Goal: Task Accomplishment & Management: Complete application form

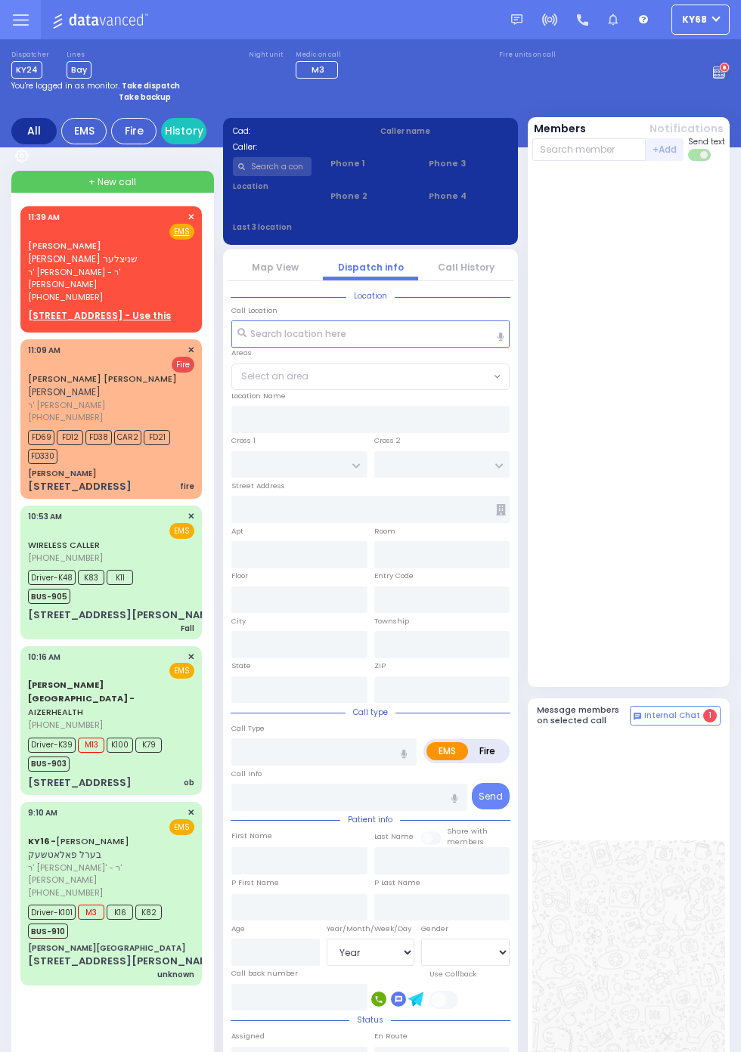
select select "Year"
select select "[DEMOGRAPHIC_DATA]"
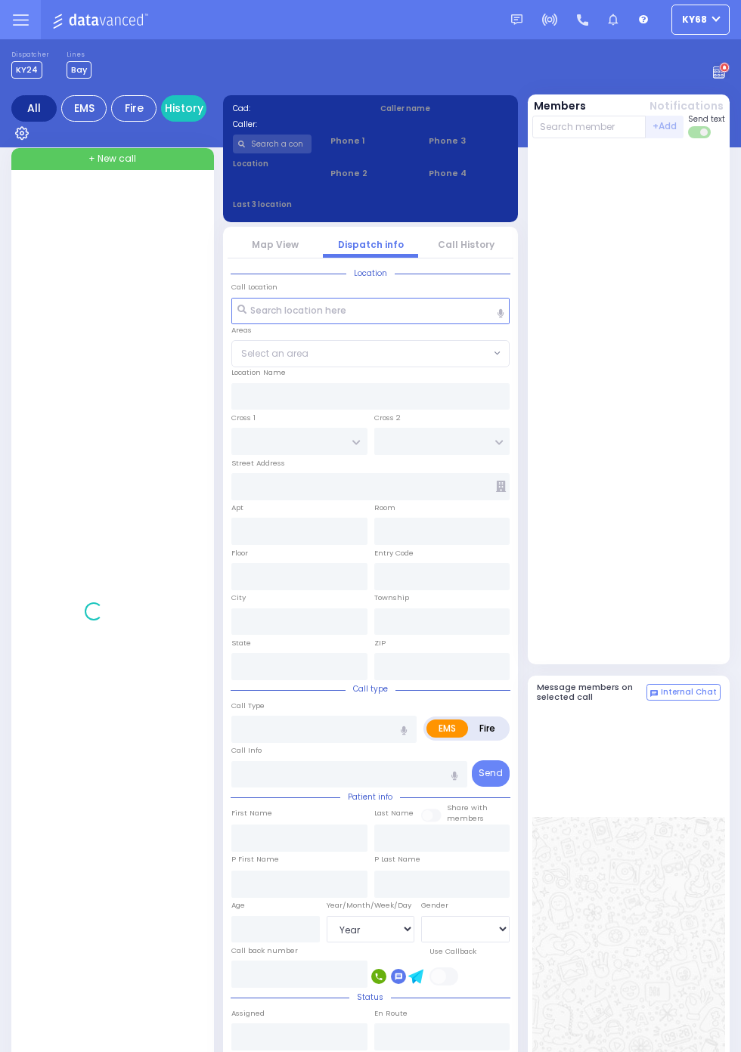
select select "Year"
select select "[DEMOGRAPHIC_DATA]"
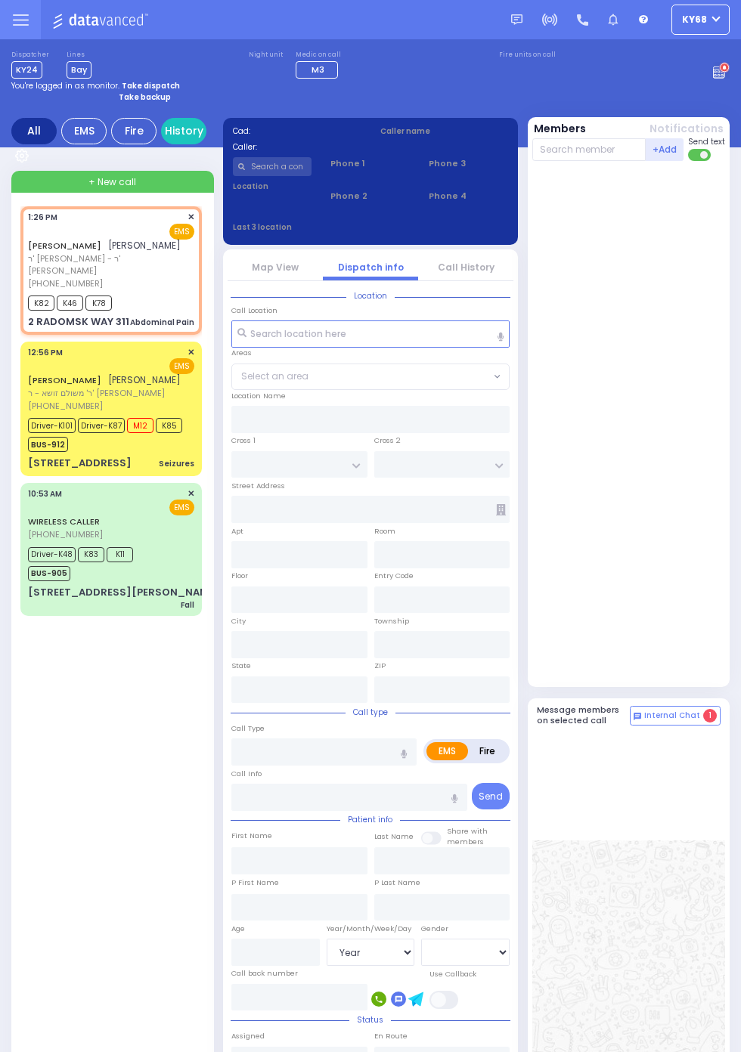
select select
type input "Abdominal Pain"
radio input "true"
type input "YIDA JOEL"
type input "DEUTSCH"
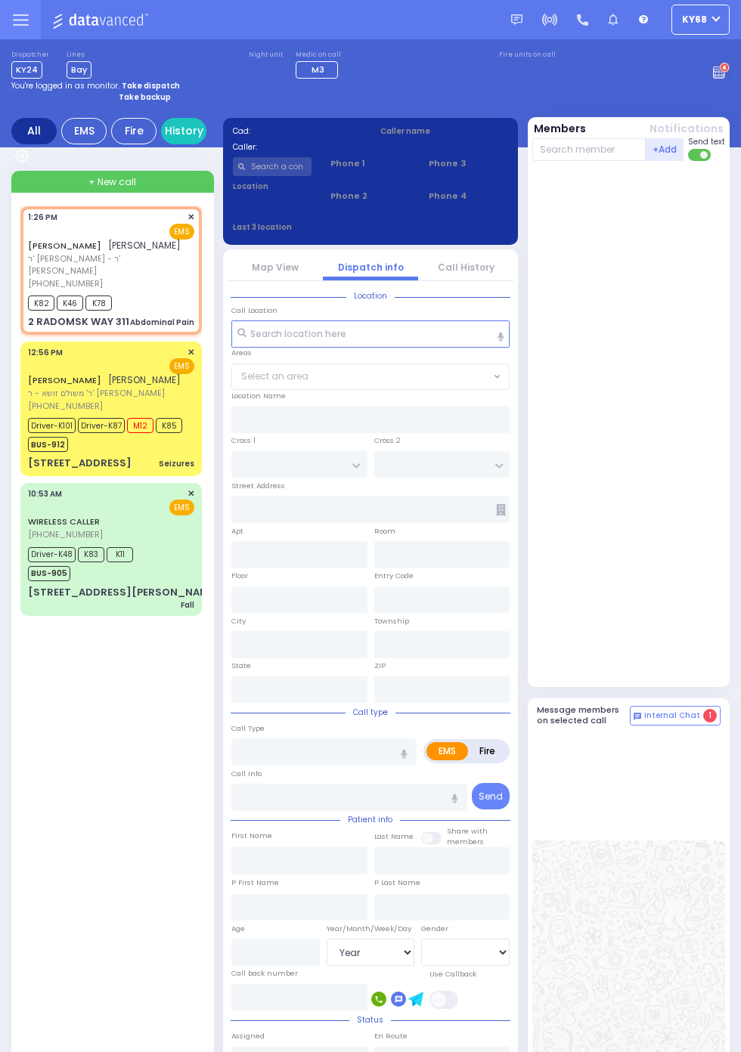
type input "35"
select select "Year"
select select "[DEMOGRAPHIC_DATA]"
type input "13:26"
type input "13:27"
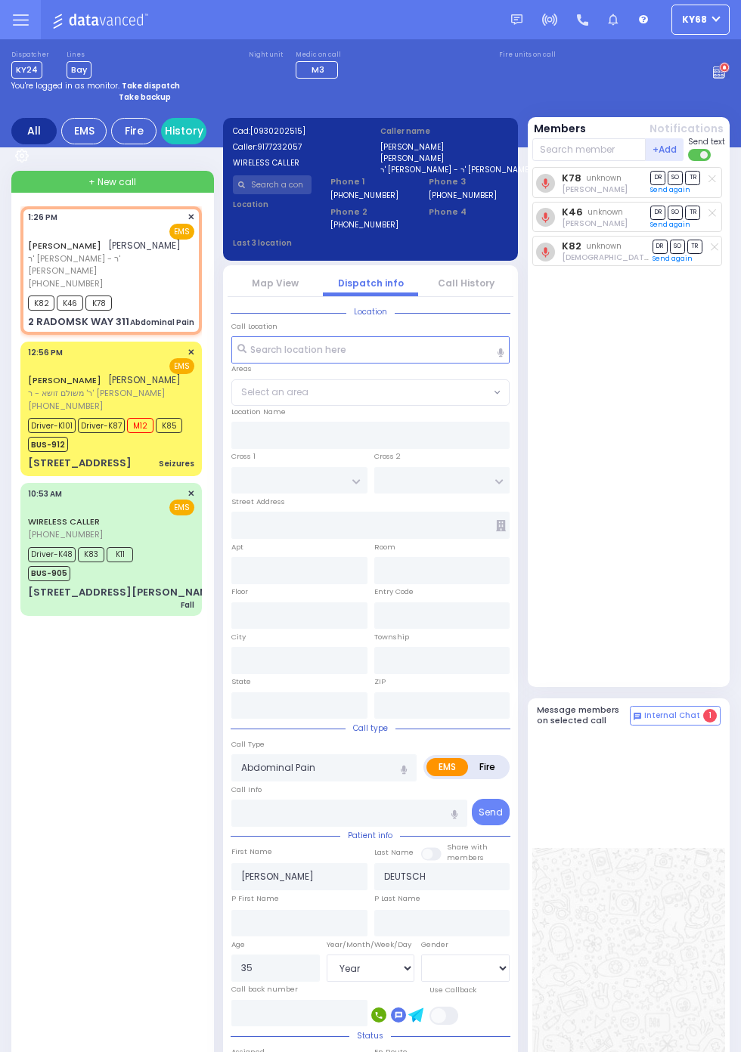
type input "RADOMSK WAY"
type input "NICKLESBURG RD"
type input "2 RADOMSK WAY"
type input "311"
type input "Monroe"
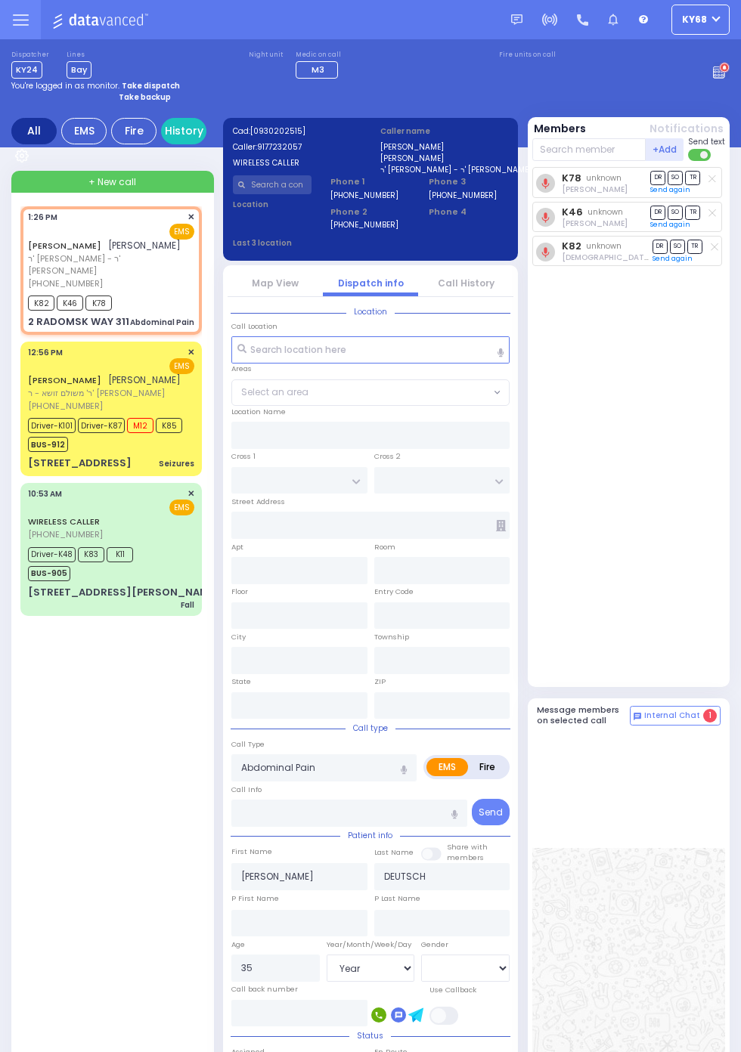
type input "[US_STATE]"
type input "10950"
select select "SECTION 5"
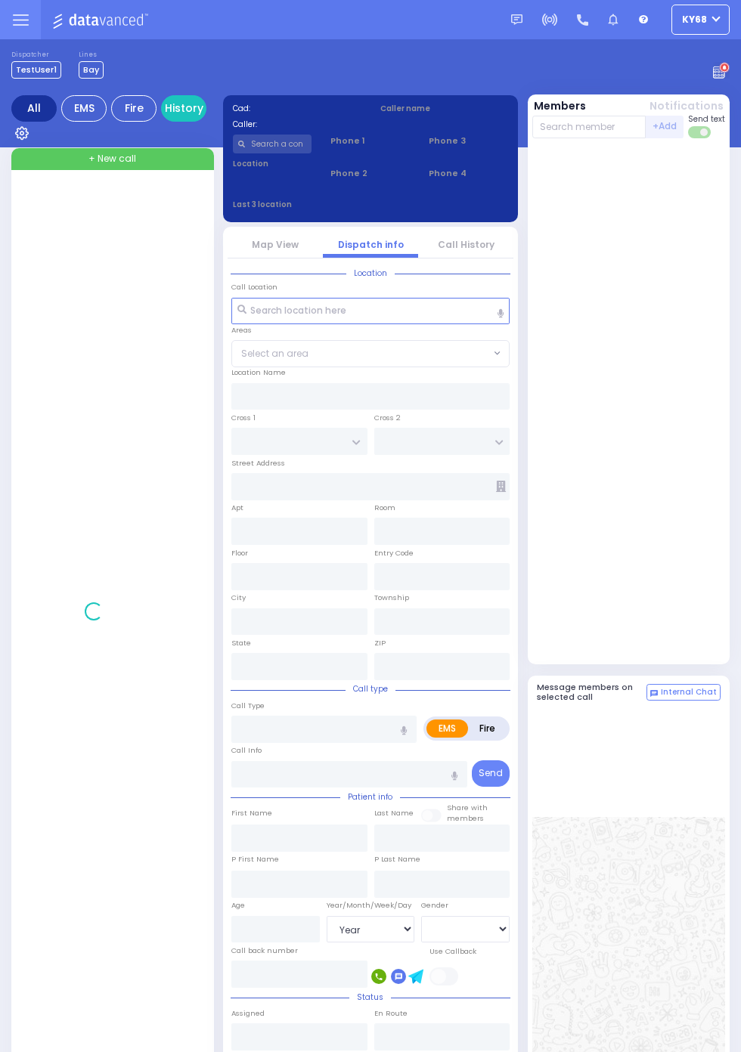
select select "Year"
select select "[DEMOGRAPHIC_DATA]"
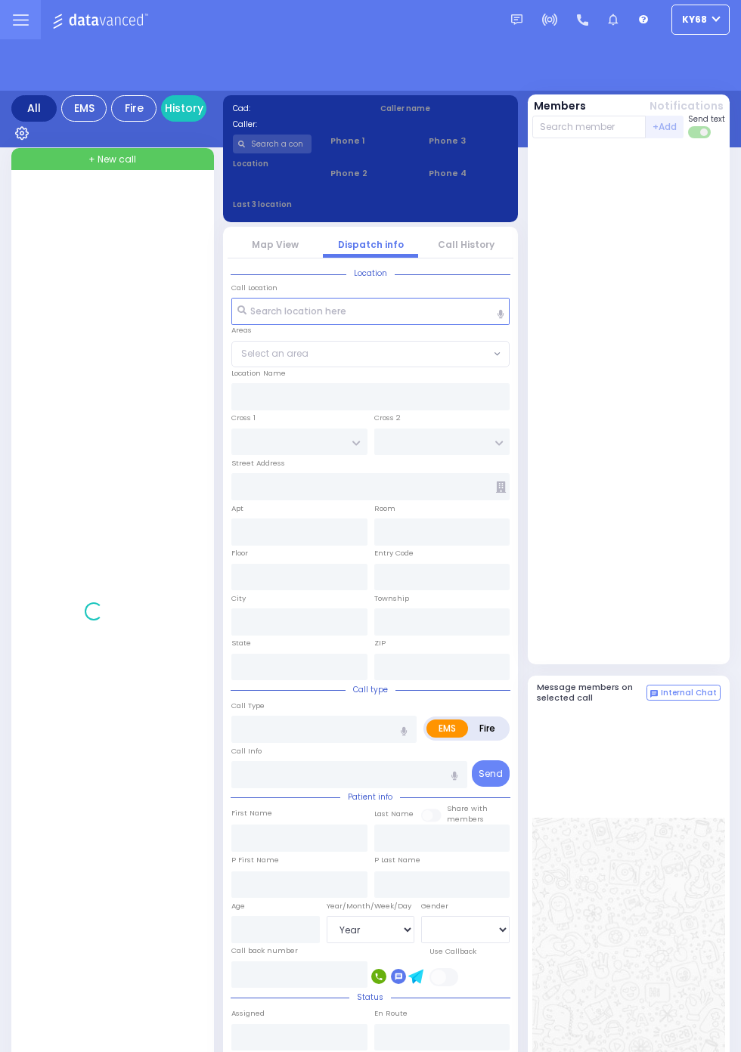
select select "Year"
select select "[DEMOGRAPHIC_DATA]"
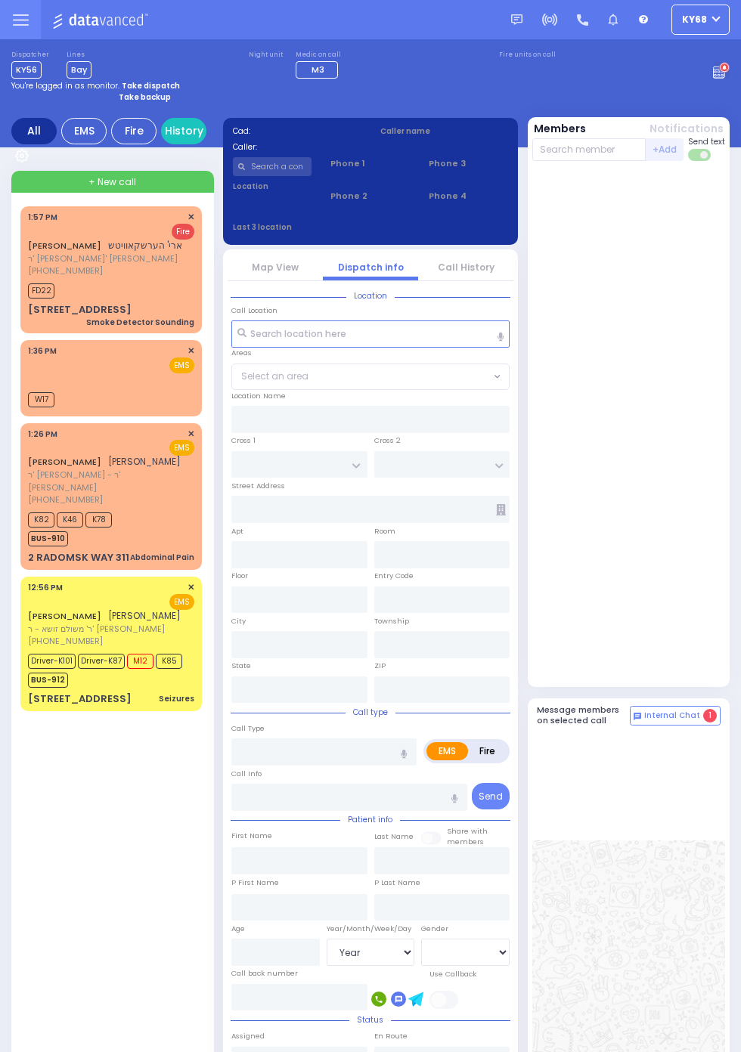
click at [194, 351] on span "✕" at bounding box center [190, 351] width 7 height 13
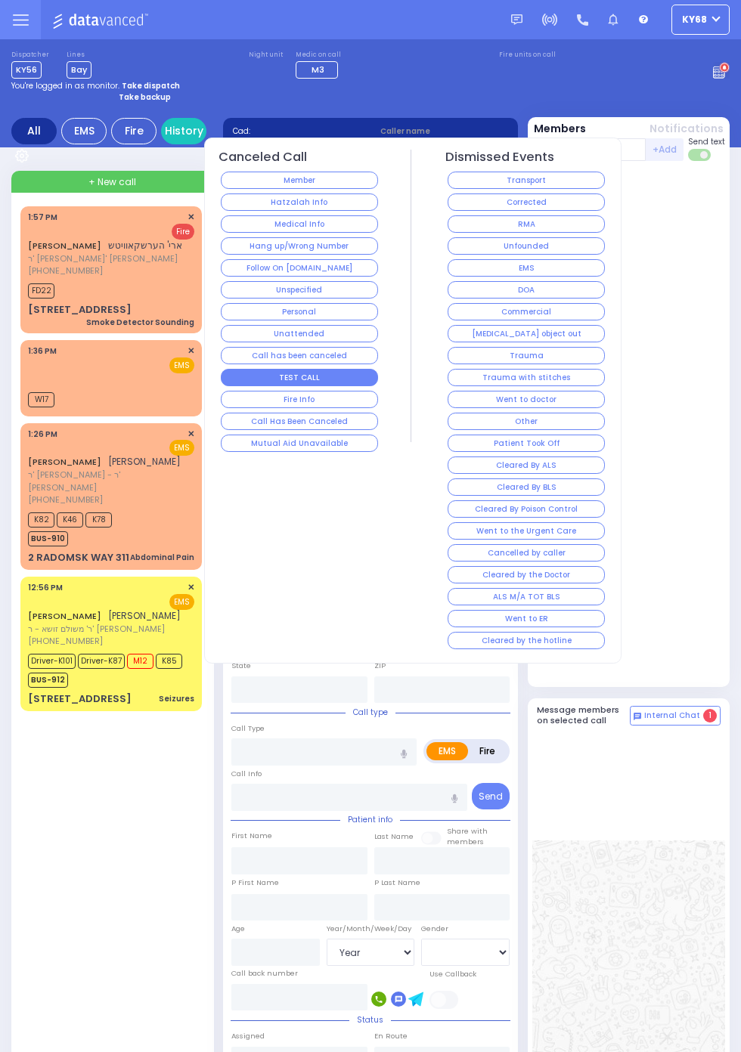
click at [341, 375] on button "TEST CALL" at bounding box center [300, 377] width 158 height 17
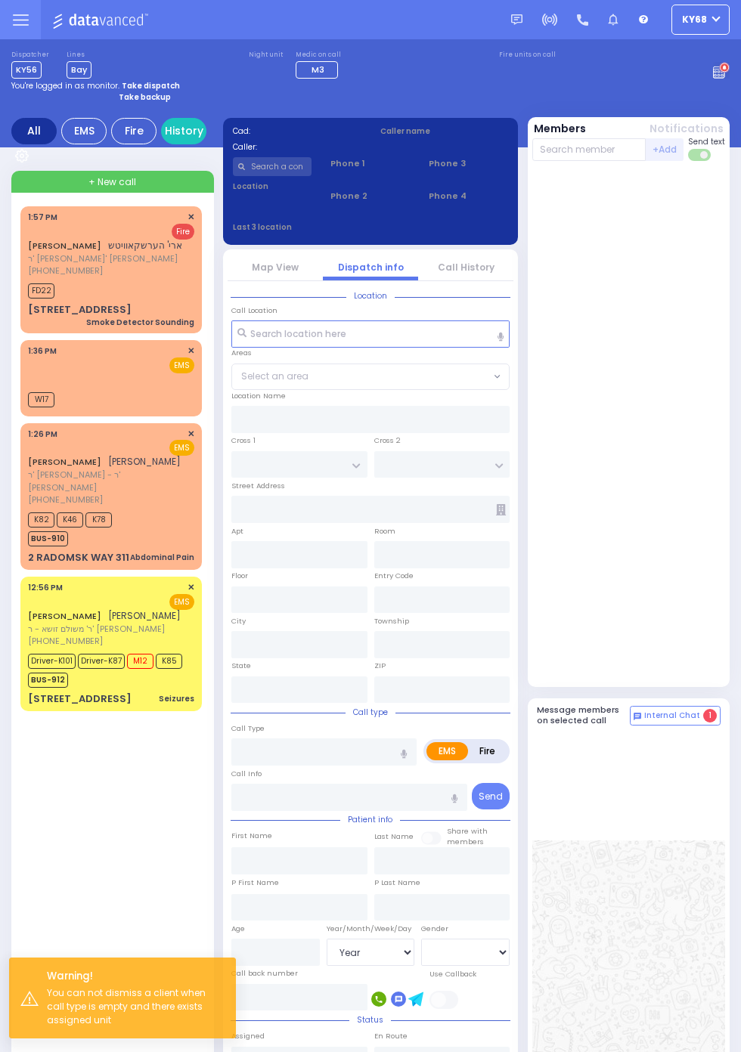
click at [137, 392] on div "W17" at bounding box center [111, 398] width 166 height 19
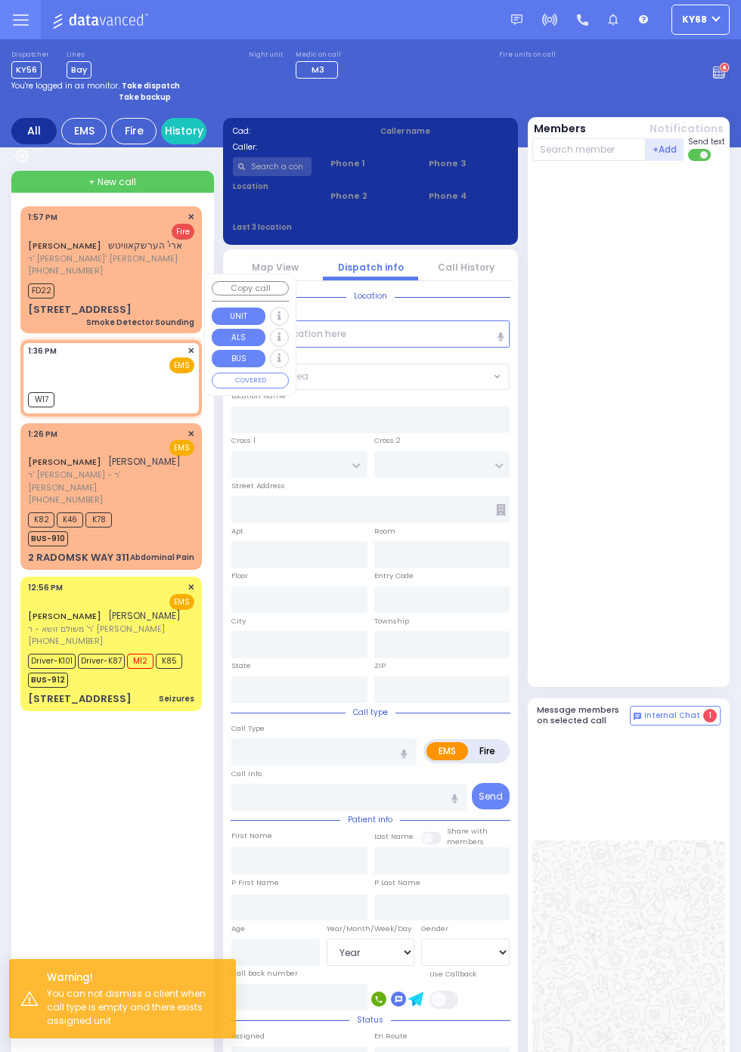
select select
radio input "true"
select select
type input "13:36"
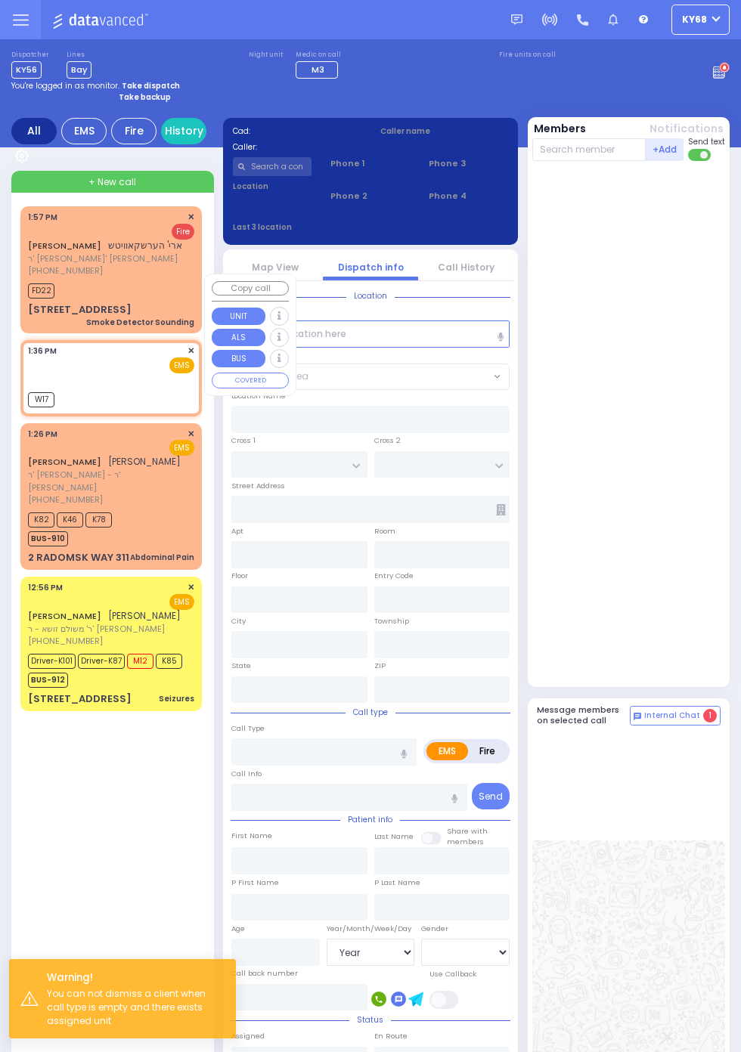
type input "13:36"
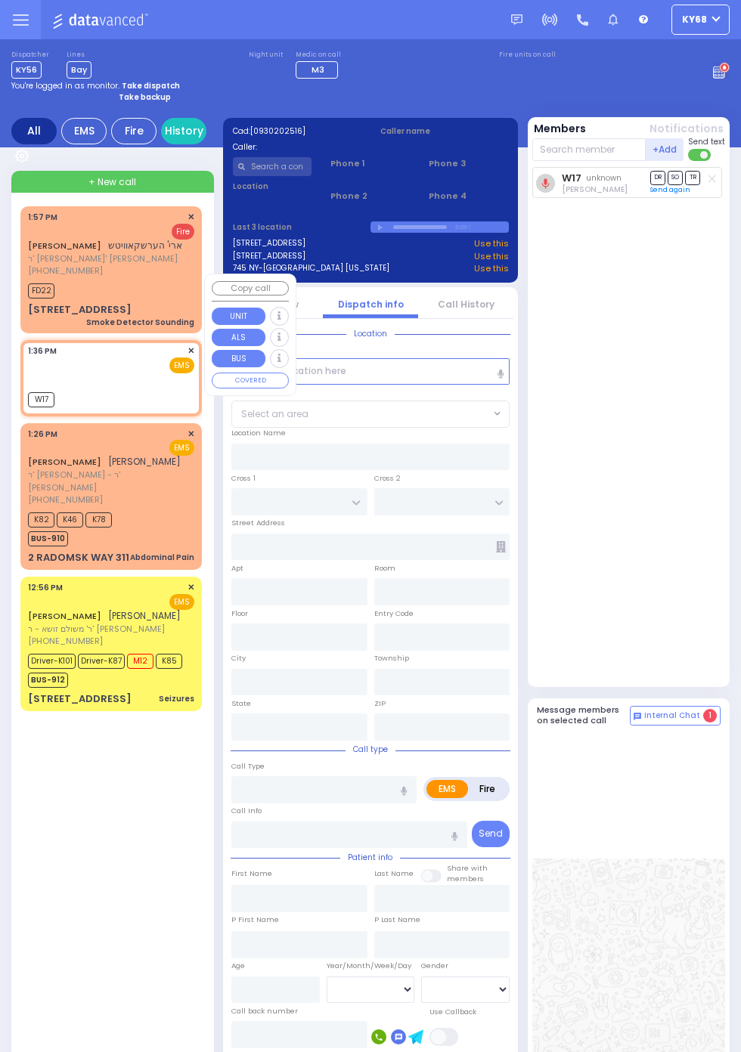
click at [699, 158] on span at bounding box center [700, 155] width 24 height 12
click at [710, 189] on div "Sending text Send again" at bounding box center [685, 190] width 70 height 11
click at [716, 182] on line at bounding box center [712, 178] width 7 height 7
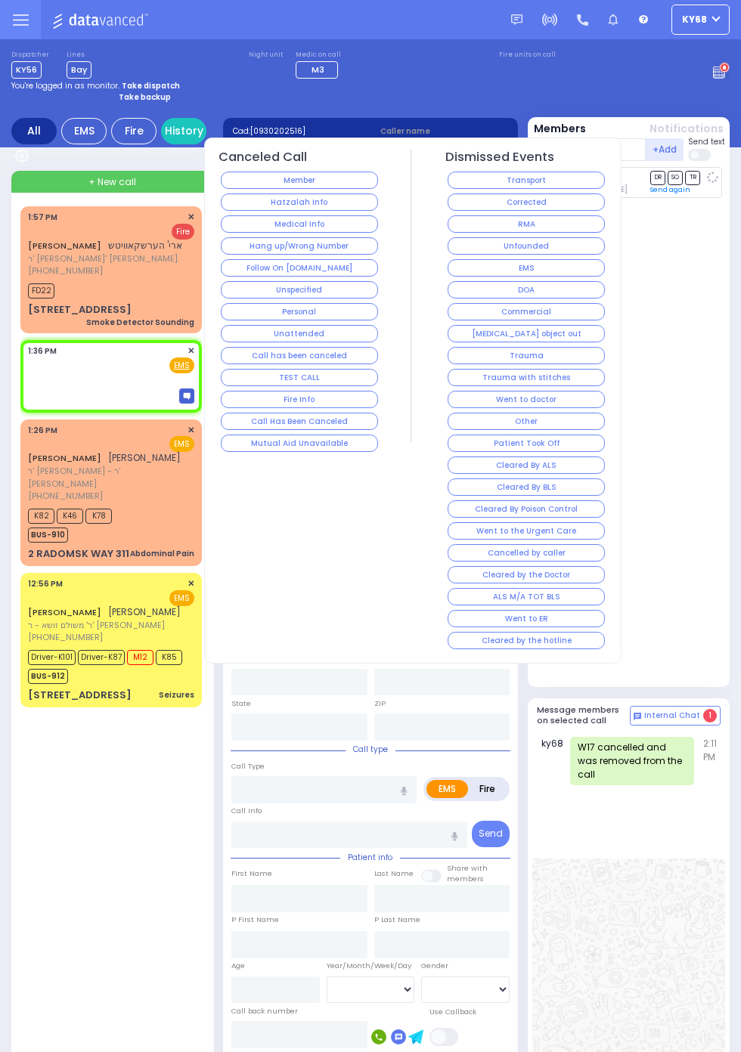
select select
radio input "true"
select select
click at [345, 403] on button "Fire Info" at bounding box center [300, 399] width 158 height 17
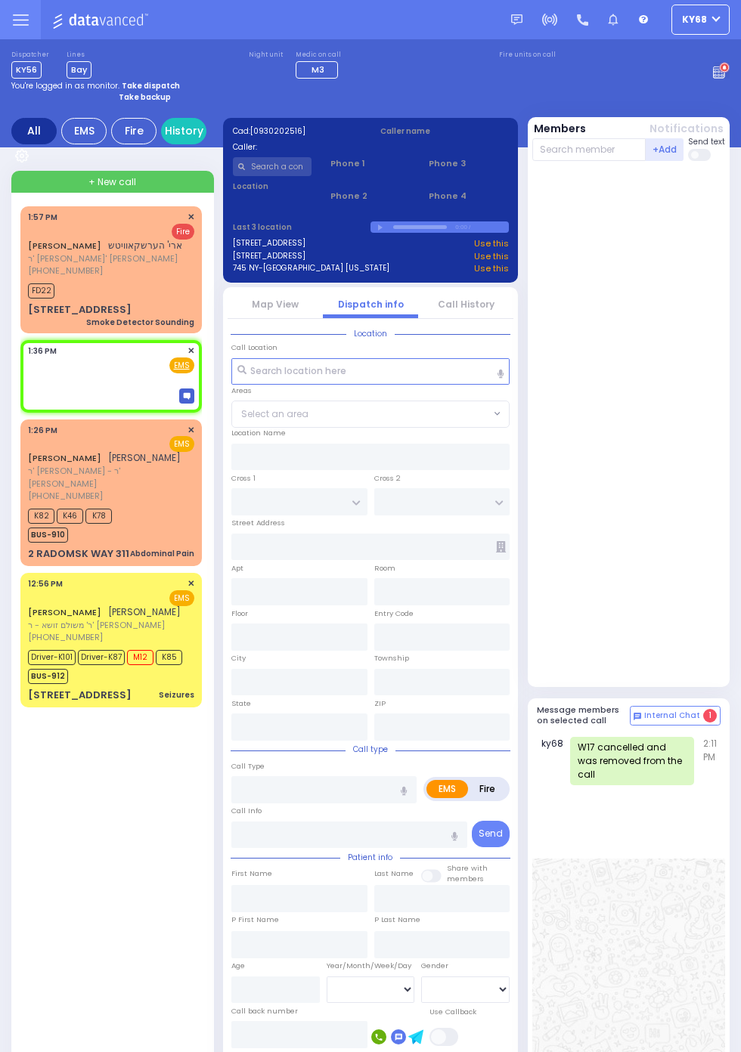
select select
radio input "true"
select select
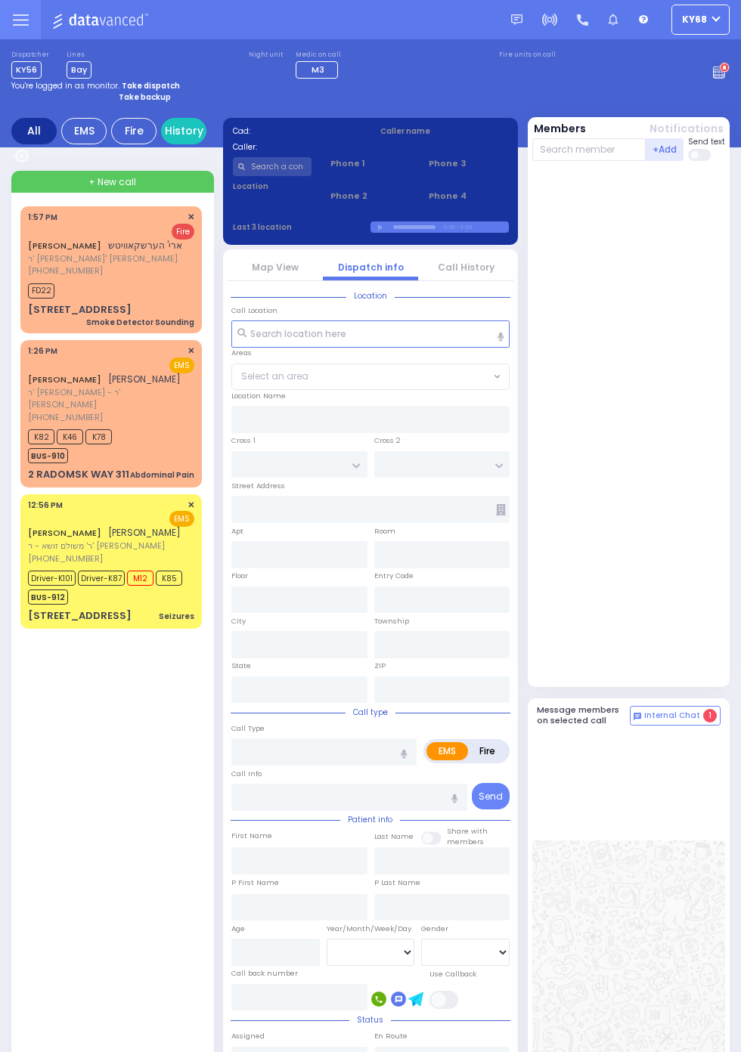
click at [114, 608] on div "[STREET_ADDRESS]" at bounding box center [80, 615] width 104 height 15
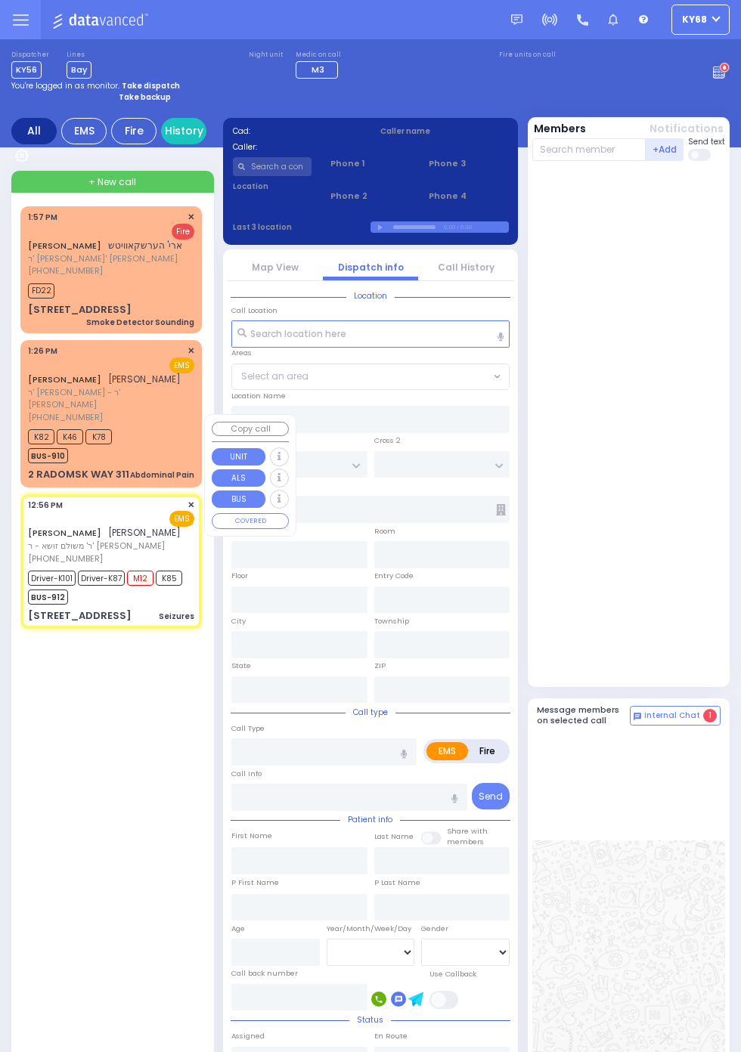
select select
type input "Seizures"
radio input "true"
type input "ELUZER"
type input "LOWY"
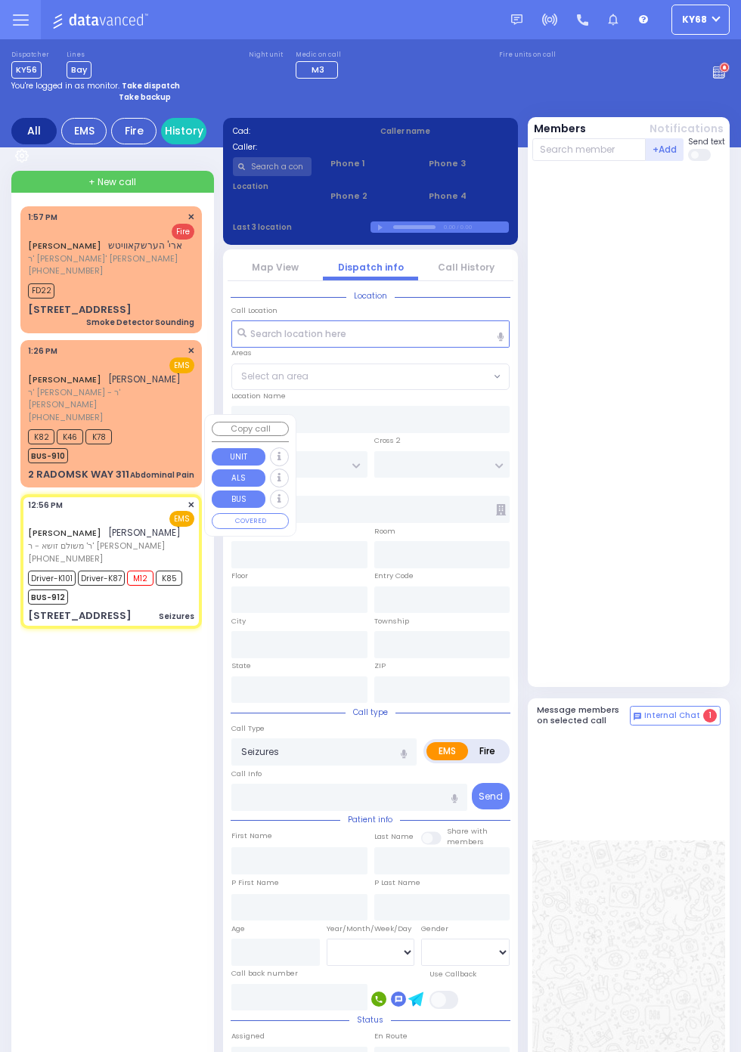
type input "Yitzchok"
type input "Lowy"
type input "1"
select select "Year"
select select "[DEMOGRAPHIC_DATA]"
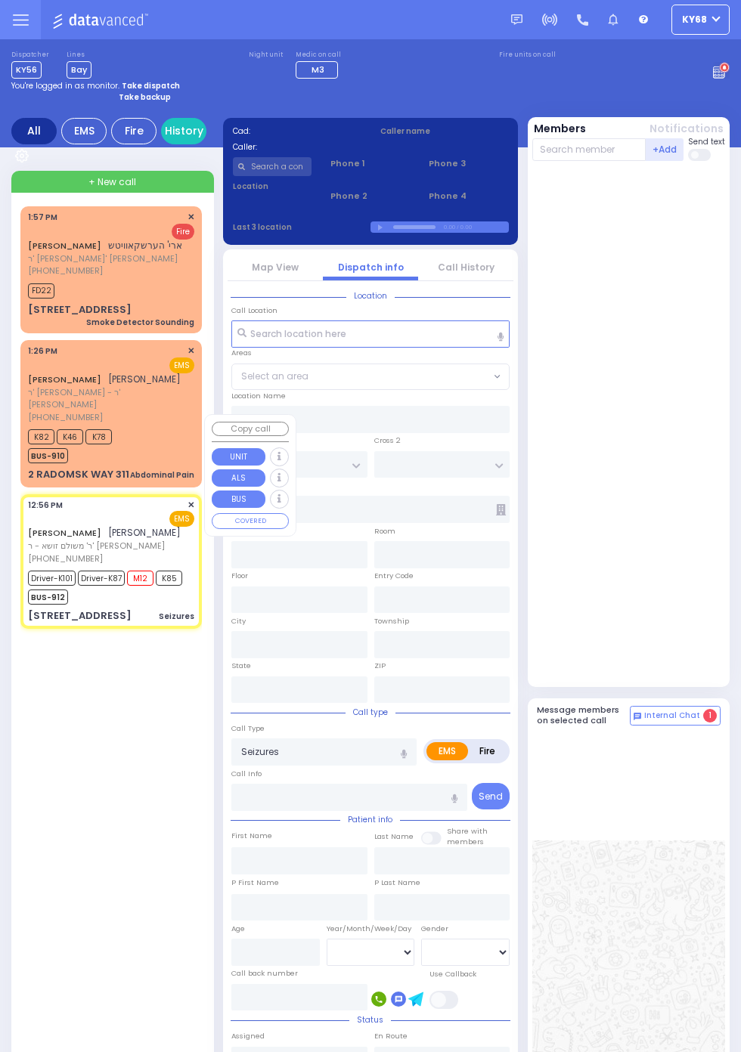
type input "12:56"
type input "12:57"
type input "12:58"
type input "13:22"
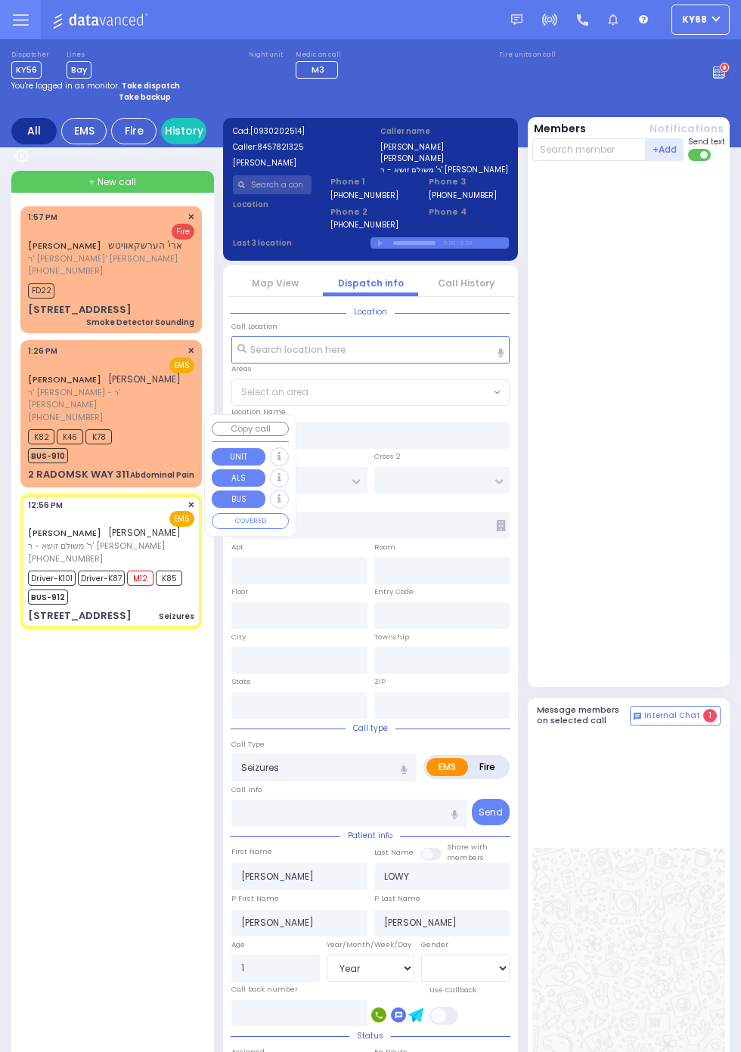
type input "DINEV RD"
type input "HAMASPIK WAY"
type input "73 BAKERTOWN RD"
type input "102"
type input "[PERSON_NAME]"
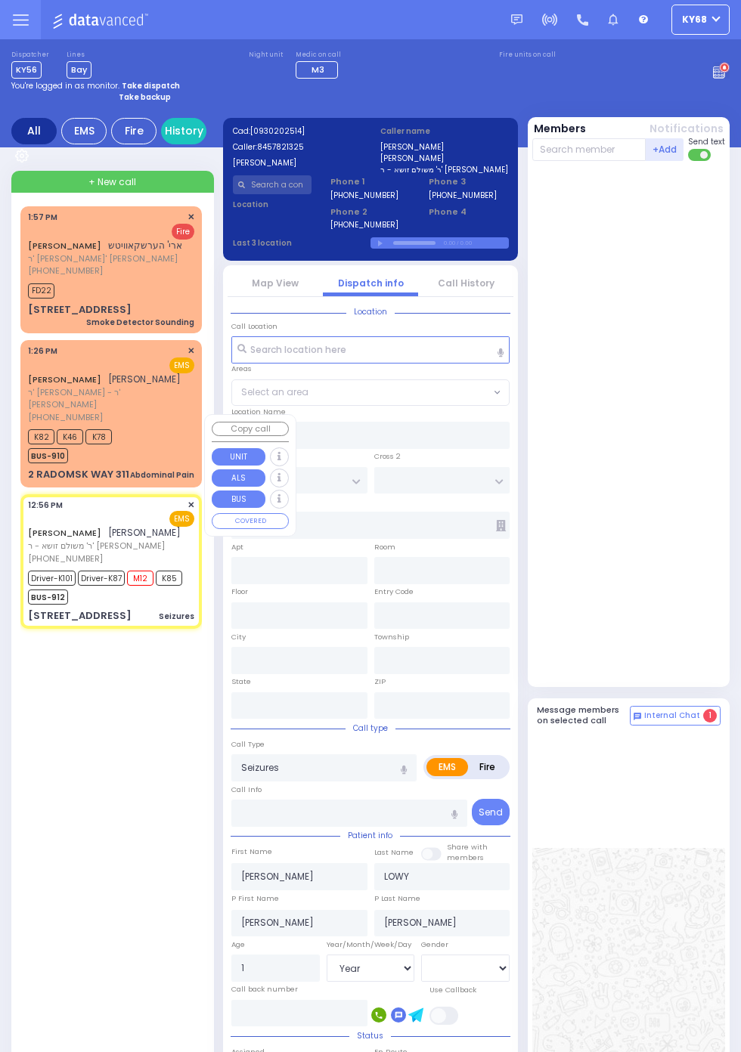
type input "[US_STATE]"
type input "10950"
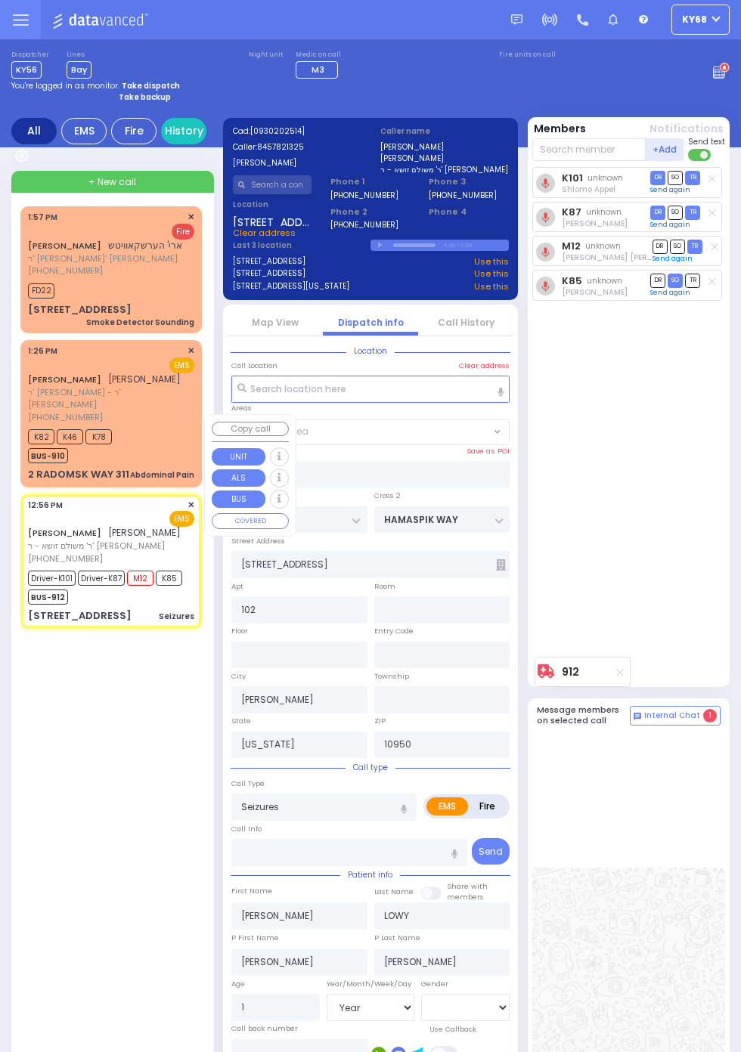
select select "BEIRECH MOSHE"
click at [642, 589] on div "K101 unknown Shlomo Appel DR SO TR Sending text" at bounding box center [630, 408] width 197 height 483
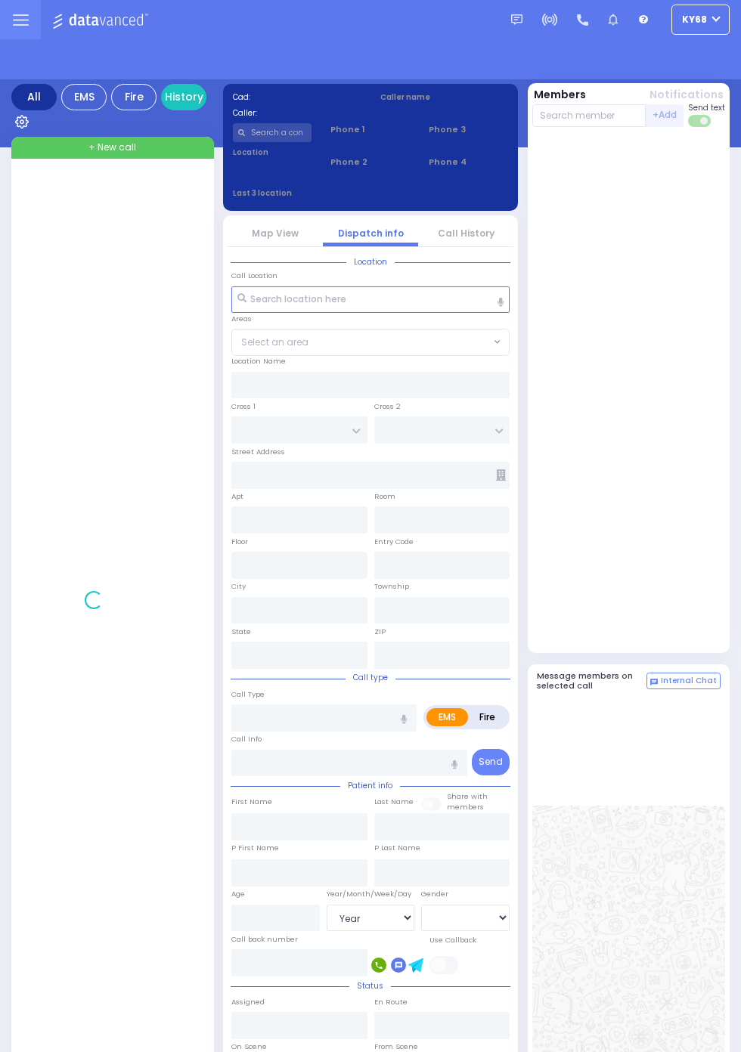
select select "Year"
select select "[DEMOGRAPHIC_DATA]"
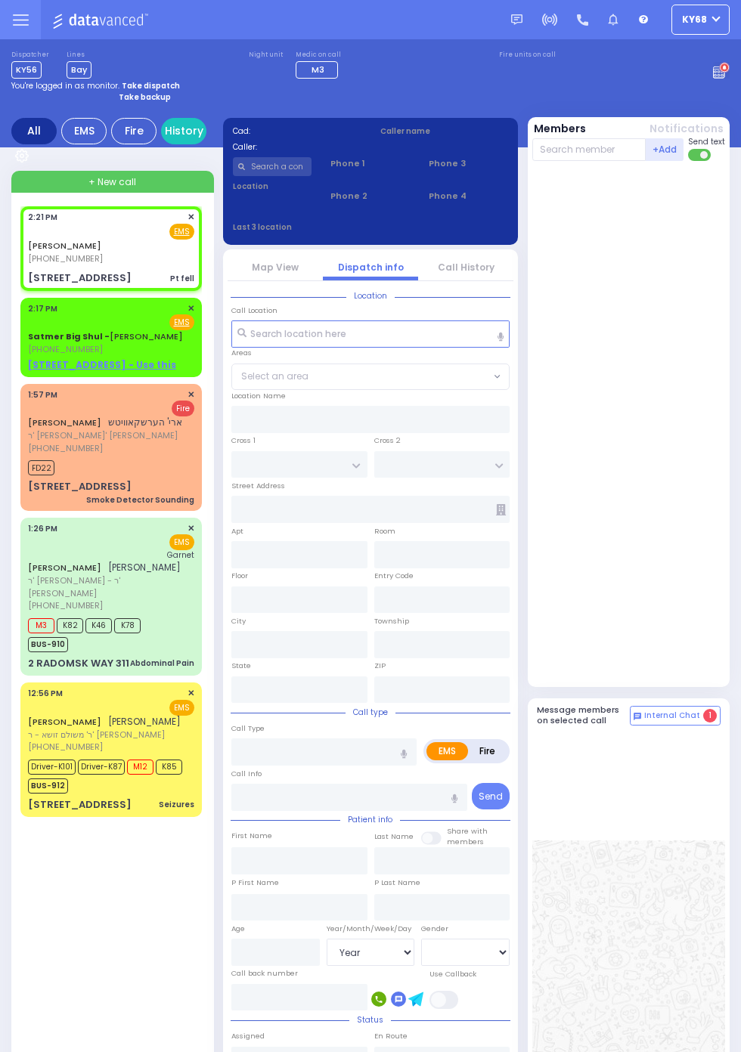
select select
type input "Pt fell"
radio input "true"
select select
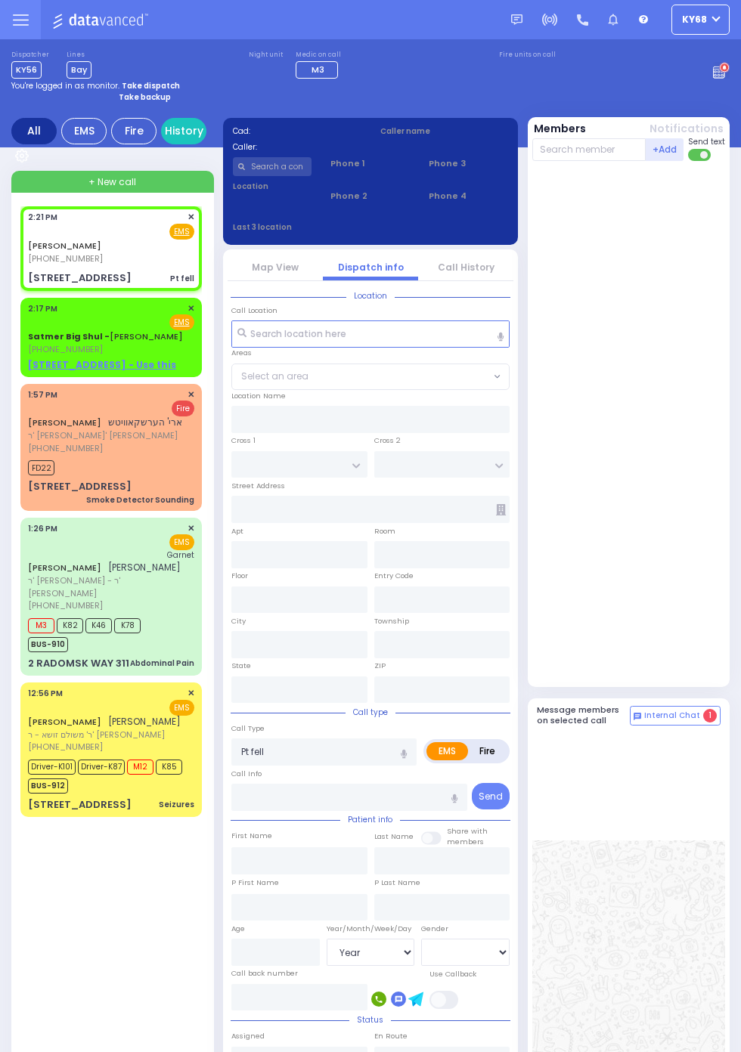
type input "14:21"
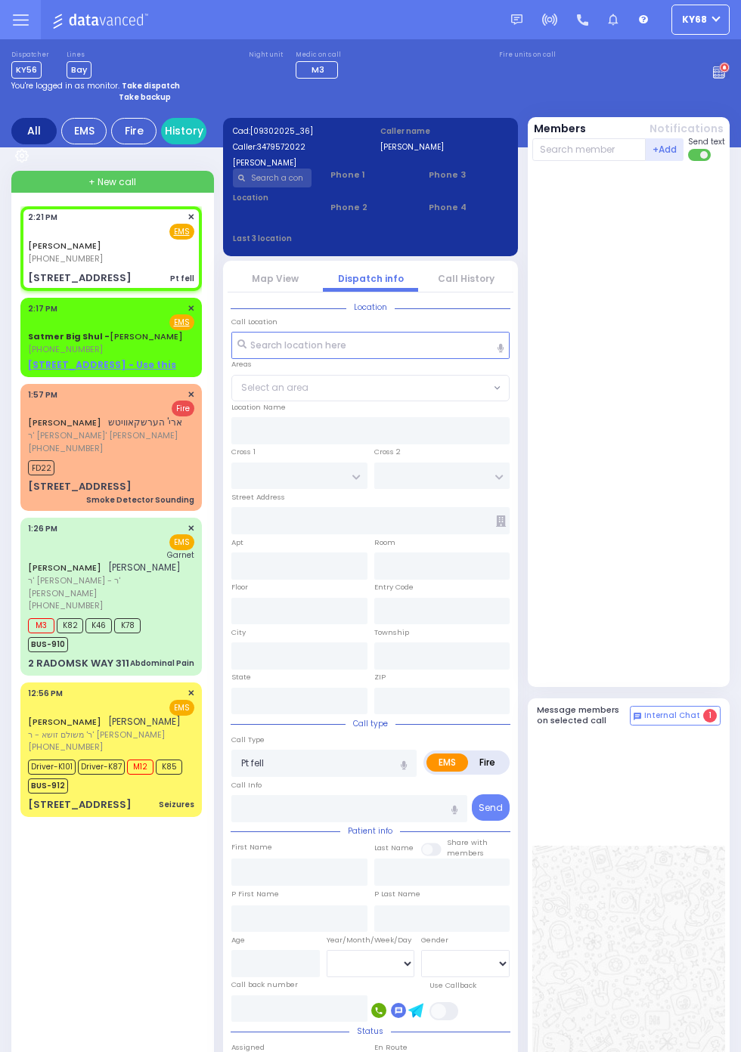
type input "QUICKWAY RD"
type input "[STREET_ADDRESS]"
type input "[PERSON_NAME]"
type input "[US_STATE]"
type input "10950"
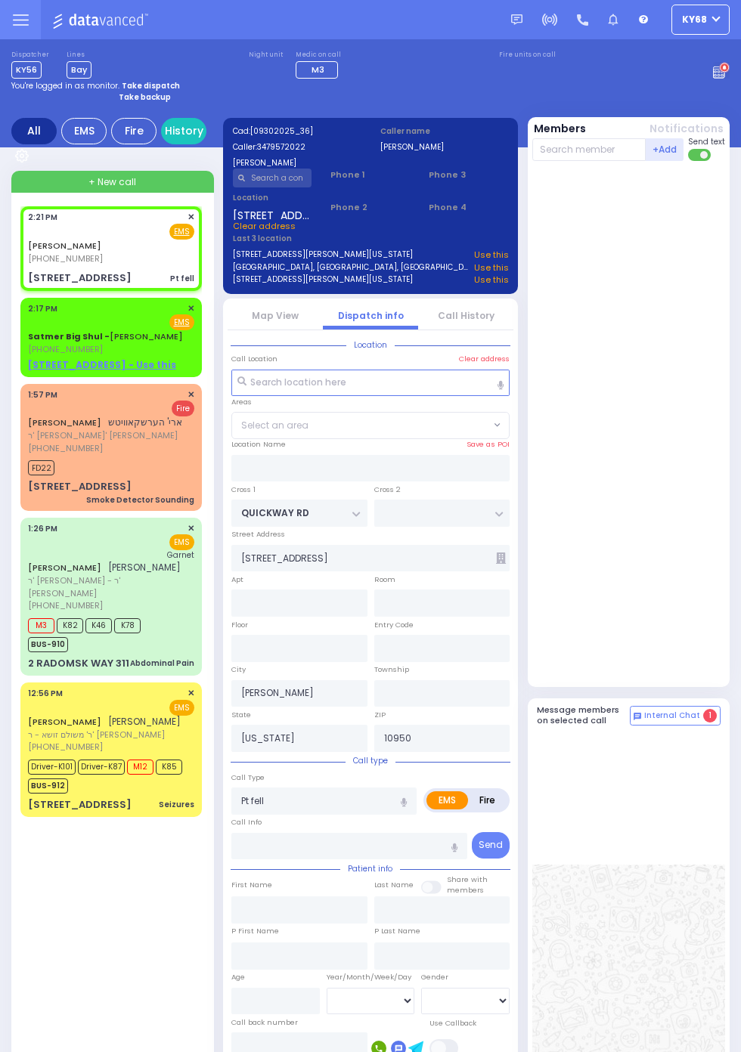
select select "SECTION 1"
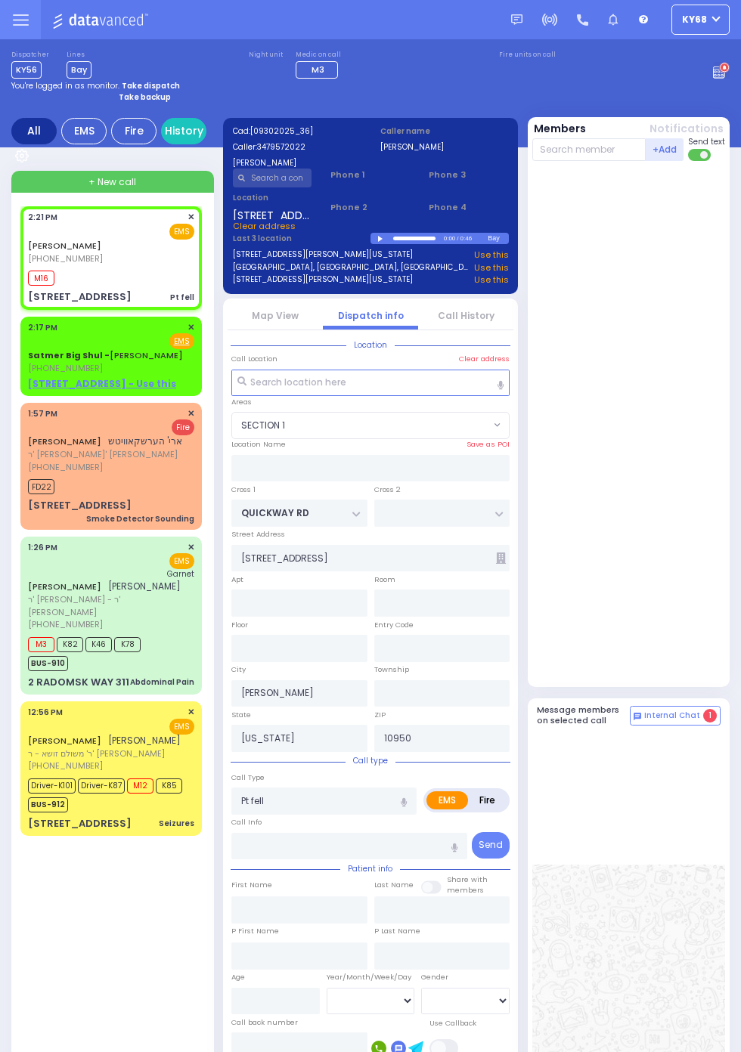
select select
radio input "true"
select select
type input "14:22"
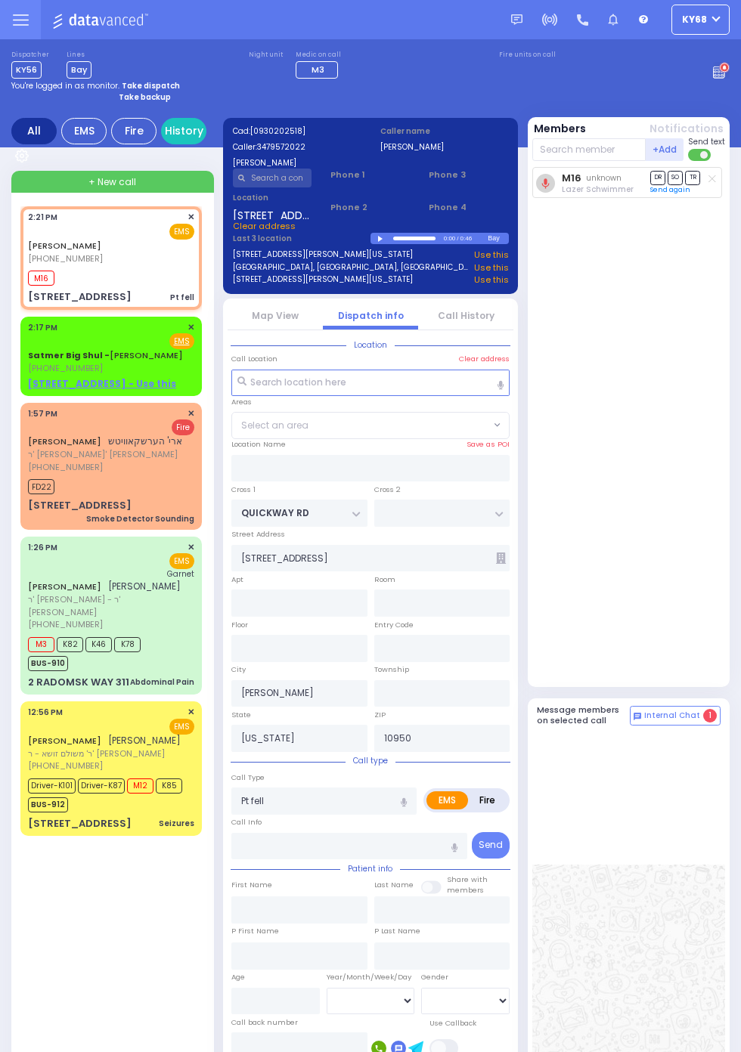
radio input "true"
select select
select select "SECTION 1"
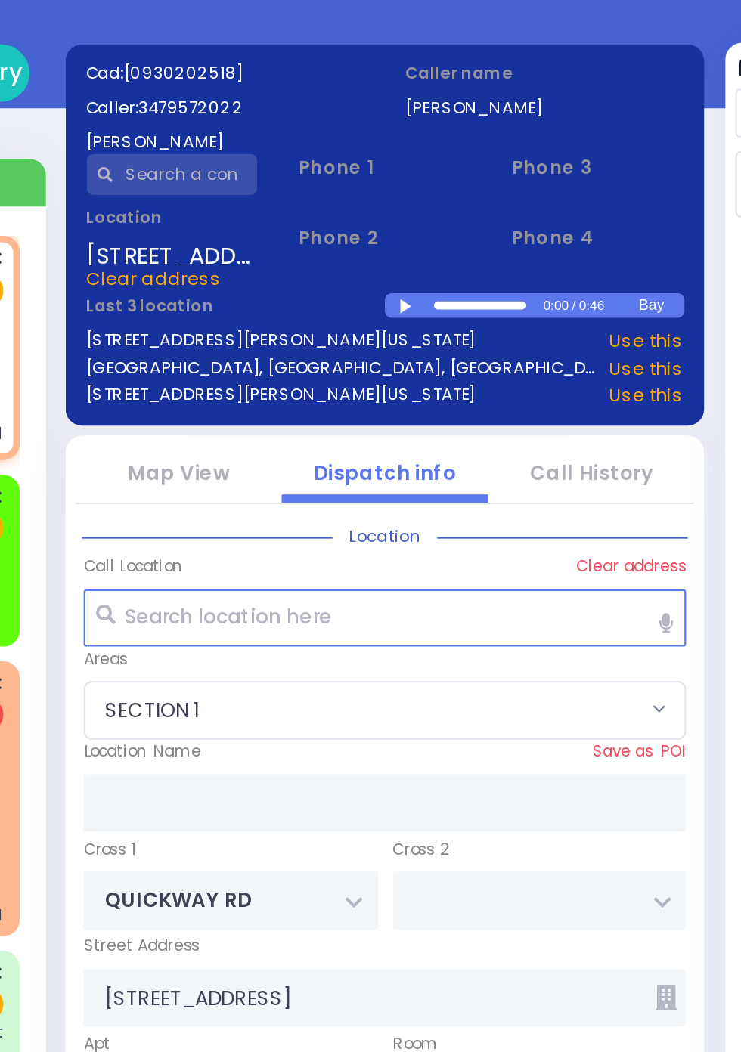
click at [381, 237] on div at bounding box center [382, 239] width 8 height 7
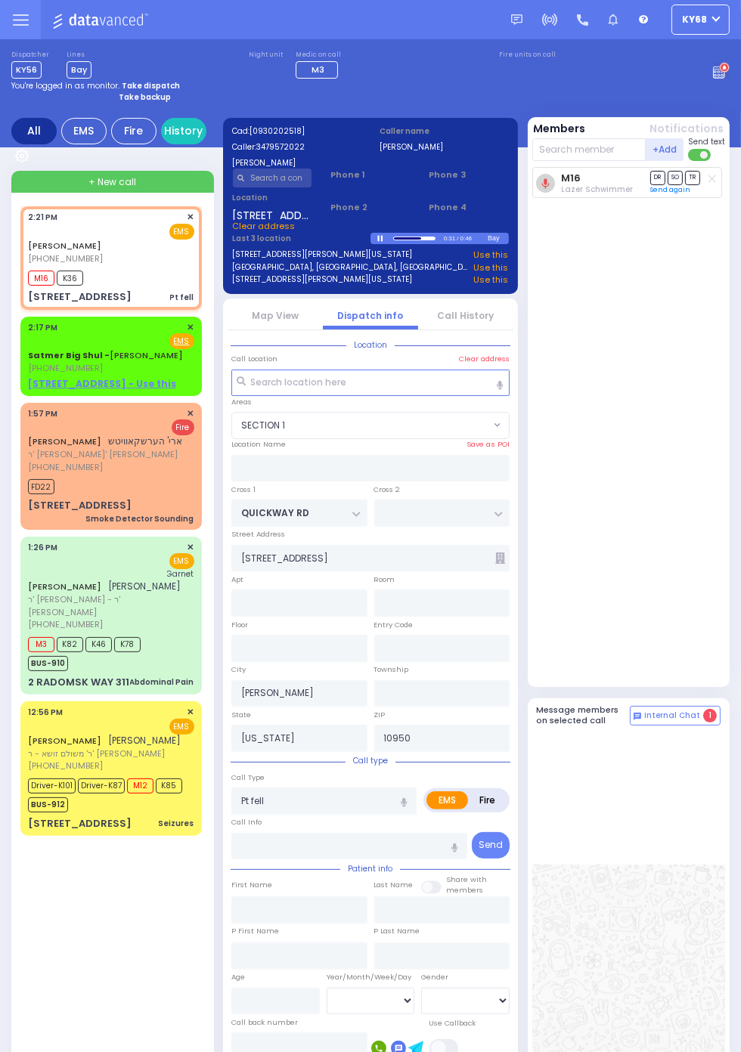
select select
radio input "true"
select select
select select "SECTION 1"
